Goal: Find specific page/section: Find specific page/section

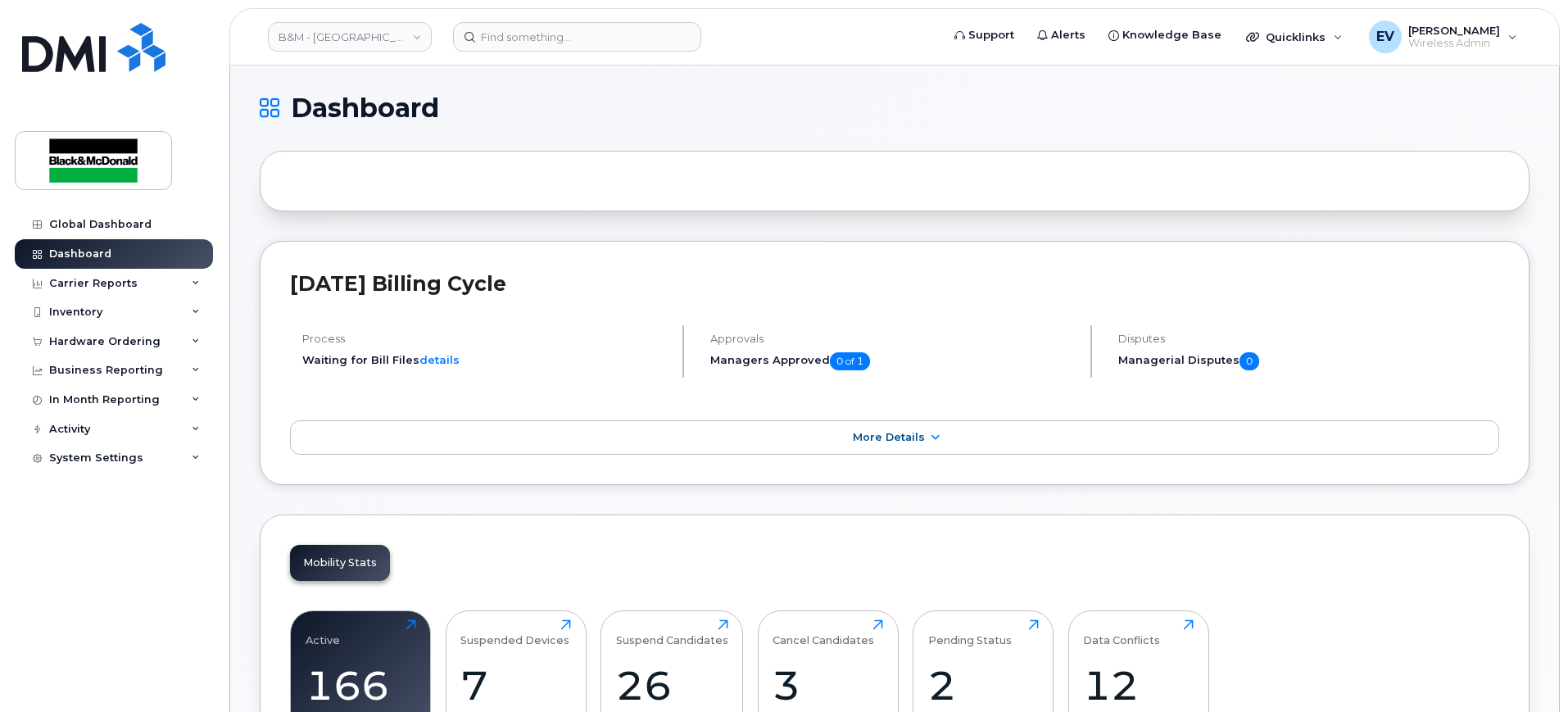
click at [180, 595] on div "Global Dashboard Dashboard Carrier Reports Monthly Billing Data Daily Data Pool…" at bounding box center [116, 449] width 202 height 478
click at [534, 34] on input at bounding box center [577, 37] width 248 height 30
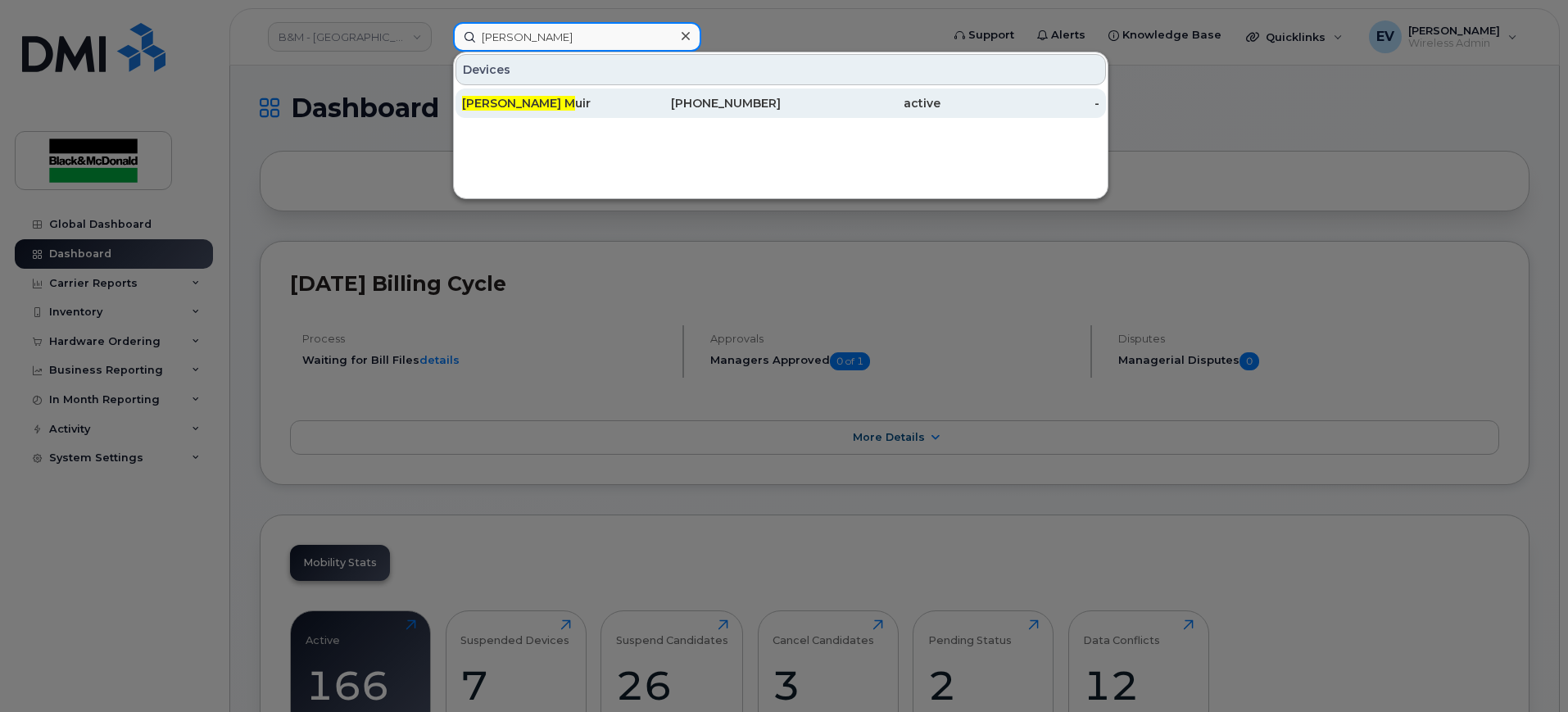
type input "esmeralda m"
click at [526, 100] on span "Esmeralda M" at bounding box center [519, 103] width 113 height 15
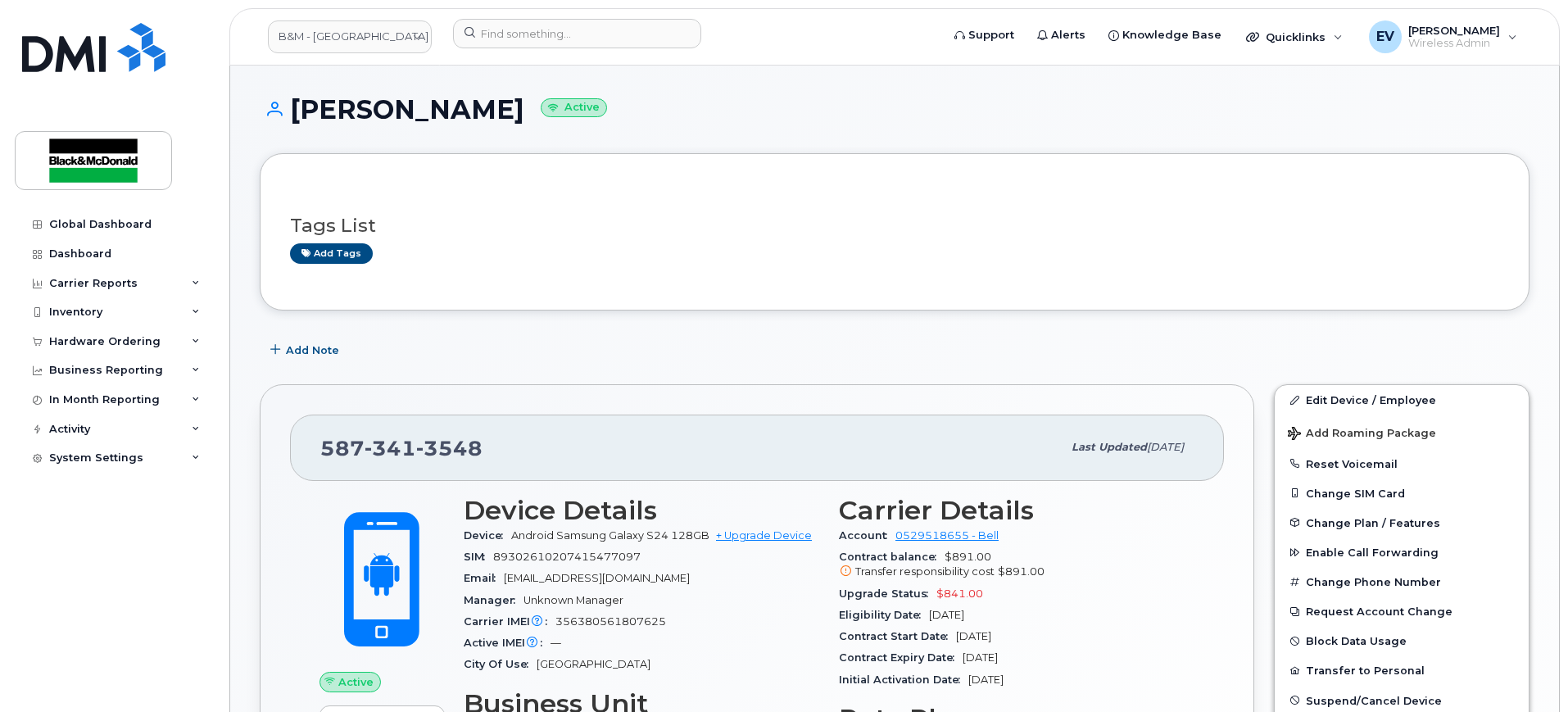
scroll to position [102, 0]
